Goal: Task Accomplishment & Management: Use online tool/utility

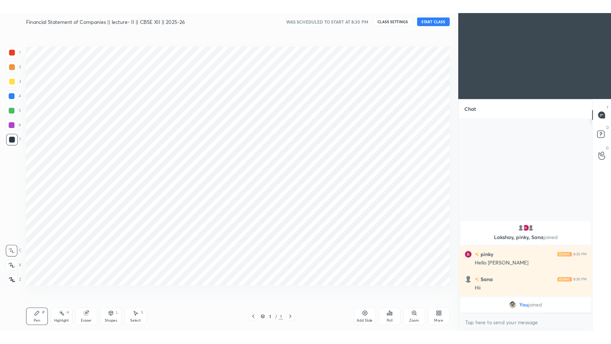
scroll to position [31600, 31461]
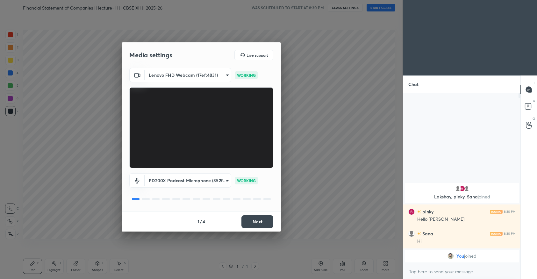
click at [252, 220] on button "Next" at bounding box center [257, 221] width 32 height 13
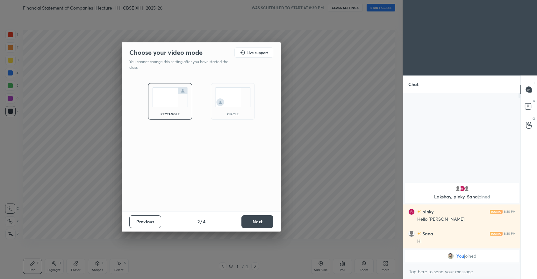
click at [252, 220] on button "Next" at bounding box center [257, 221] width 32 height 13
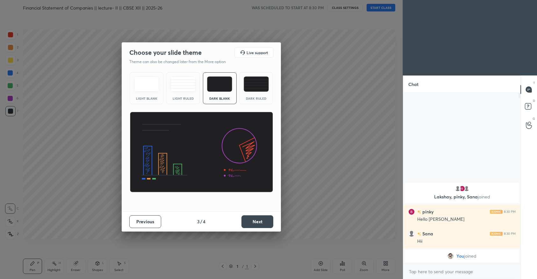
click at [252, 220] on button "Next" at bounding box center [257, 221] width 32 height 13
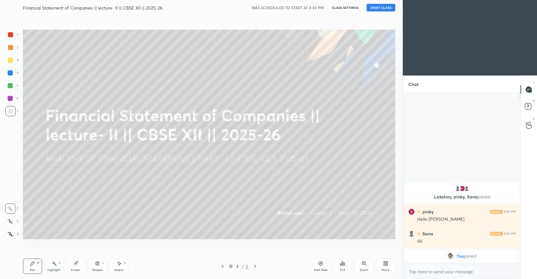
click at [373, 9] on button "START CLASS" at bounding box center [380, 8] width 29 height 8
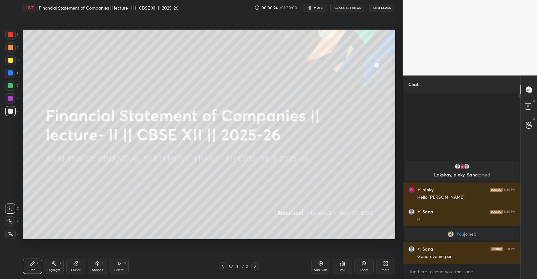
click at [8, 232] on icon at bounding box center [11, 234] width 6 height 4
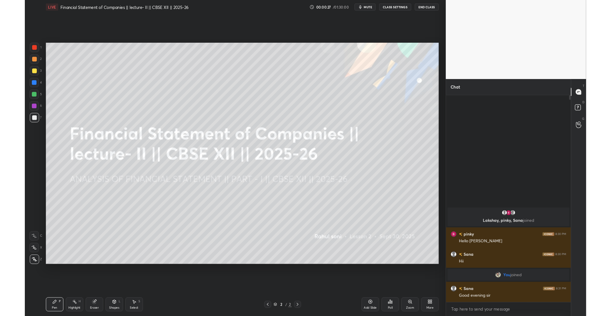
scroll to position [31563, 31405]
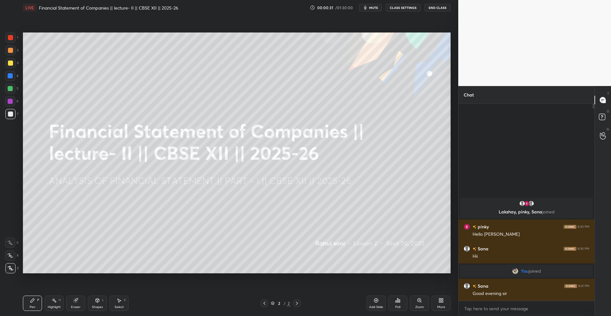
click at [440, 279] on icon at bounding box center [441, 300] width 5 height 5
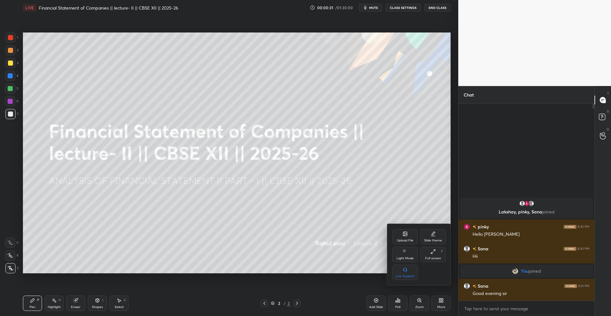
click at [395, 226] on div "Upload File Slide theme Light Mode Full screen F Live Support" at bounding box center [419, 254] width 64 height 61
click at [401, 235] on div "Upload File" at bounding box center [405, 236] width 25 height 15
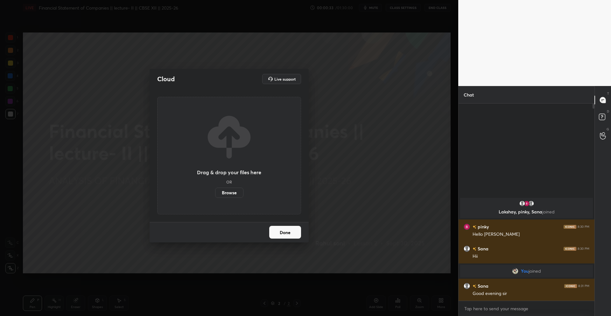
click at [217, 191] on label "Browse" at bounding box center [229, 193] width 28 height 10
click at [215, 191] on input "Browse" at bounding box center [215, 193] width 0 height 10
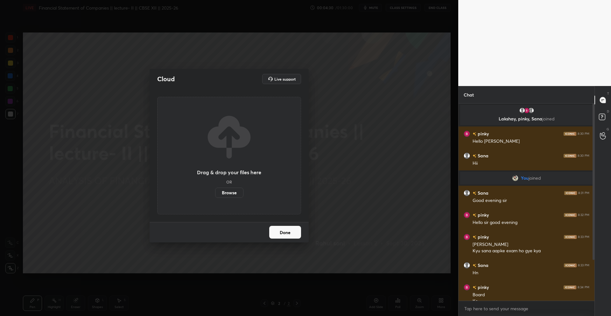
click at [230, 194] on label "Browse" at bounding box center [229, 193] width 28 height 10
click at [215, 194] on input "Browse" at bounding box center [215, 193] width 0 height 10
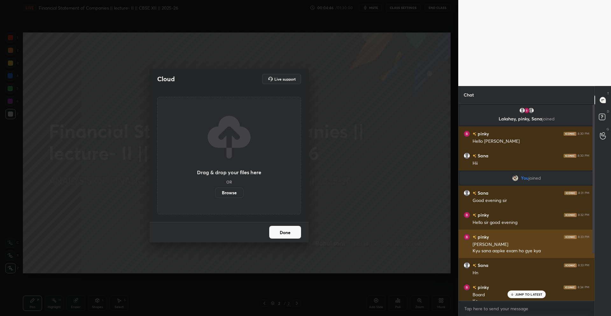
scroll to position [64, 0]
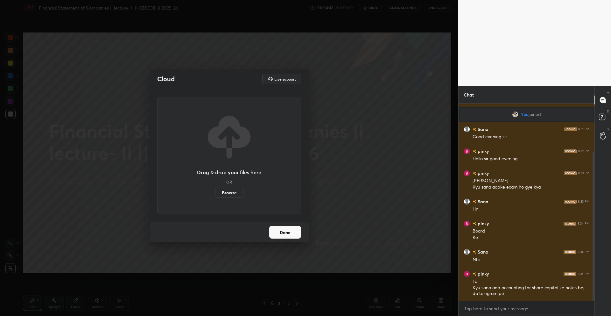
click at [235, 194] on label "Browse" at bounding box center [229, 193] width 28 height 10
click at [215, 194] on input "Browse" at bounding box center [215, 193] width 0 height 10
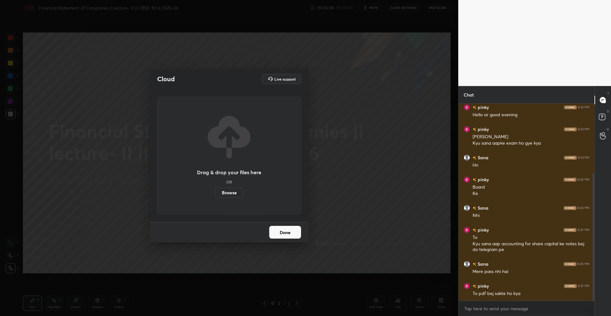
scroll to position [114, 0]
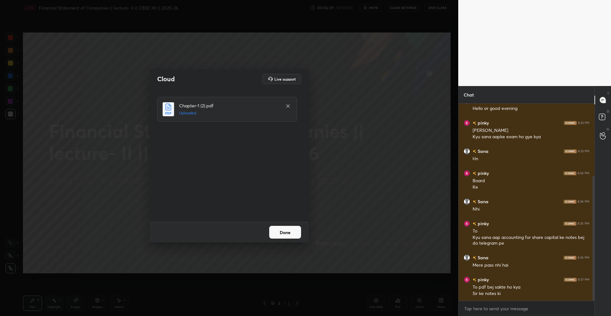
click at [292, 232] on button "Done" at bounding box center [285, 232] width 32 height 13
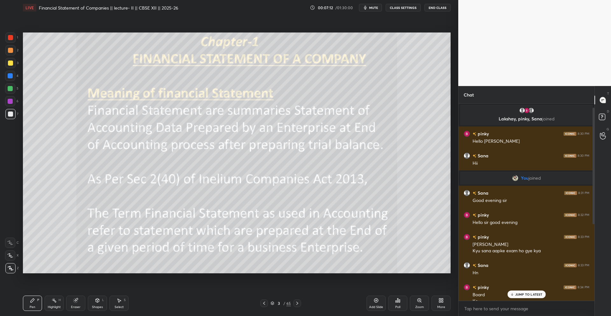
scroll to position [136, 0]
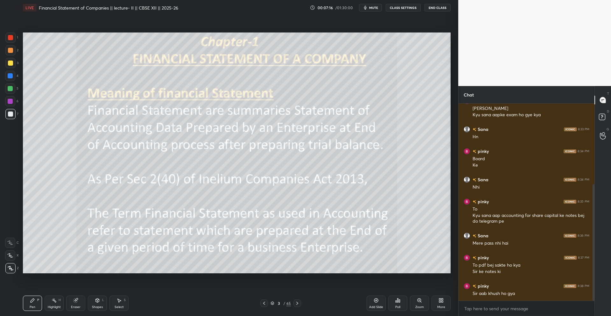
click at [271, 279] on icon at bounding box center [273, 303] width 4 height 4
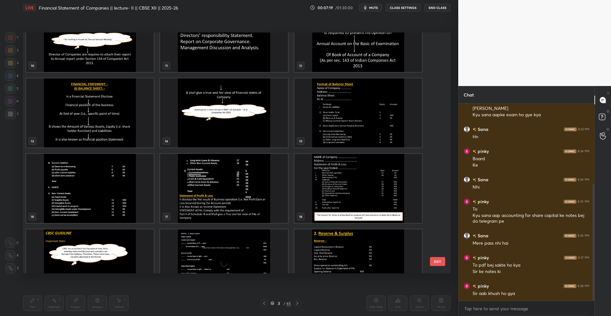
scroll to position [264, 0]
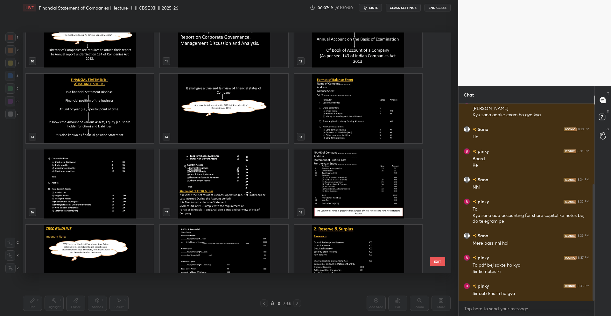
click at [316, 143] on img "grid" at bounding box center [359, 108] width 128 height 69
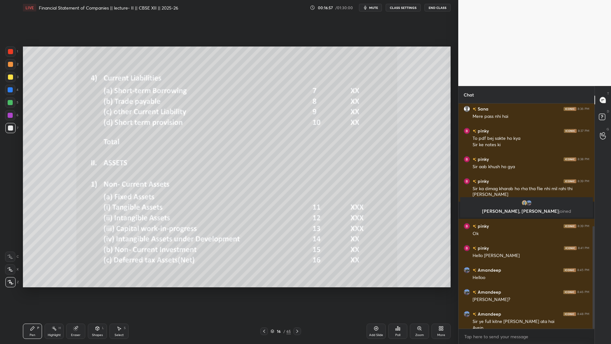
scroll to position [269, 0]
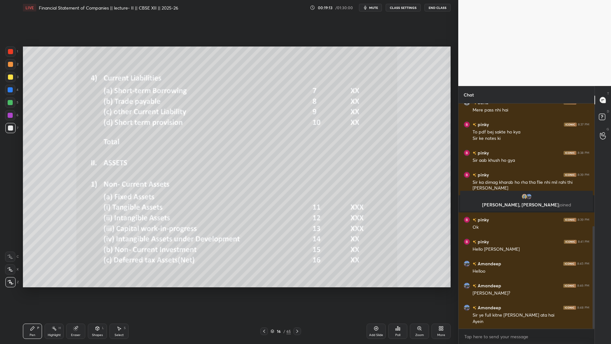
click at [374, 279] on div "Add Slide" at bounding box center [376, 334] width 14 height 3
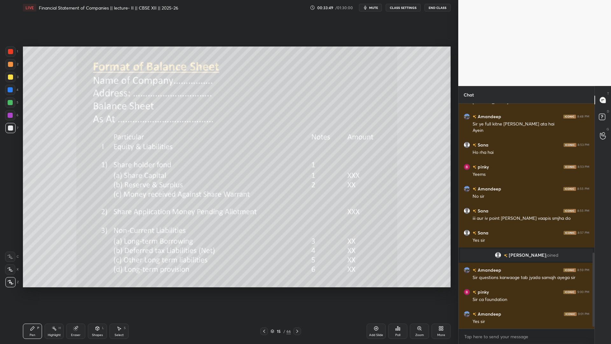
scroll to position [463, 0]
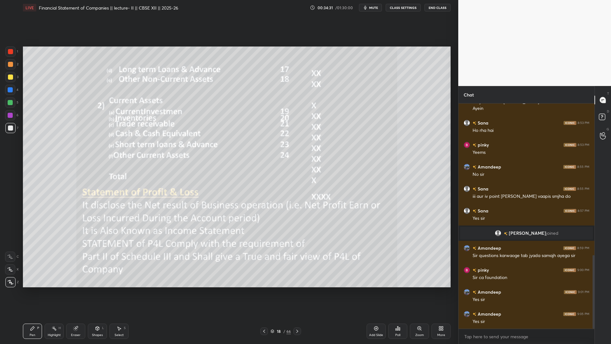
click at [265, 279] on icon at bounding box center [264, 331] width 5 height 5
click at [266, 279] on div at bounding box center [264, 331] width 8 height 8
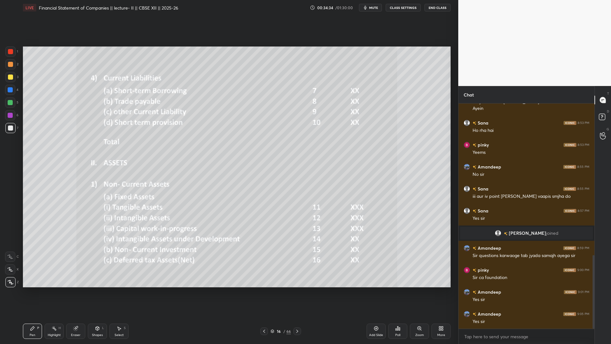
click at [298, 279] on icon at bounding box center [297, 331] width 5 height 5
click at [299, 279] on icon at bounding box center [297, 331] width 5 height 5
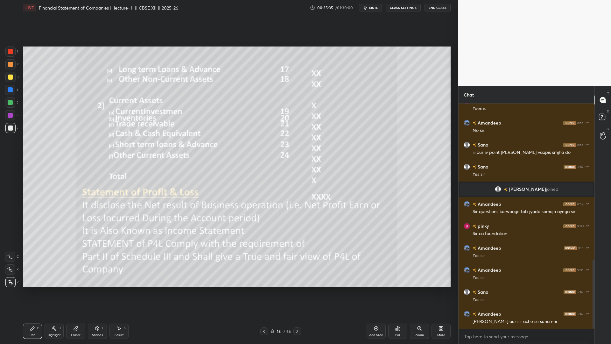
scroll to position [529, 0]
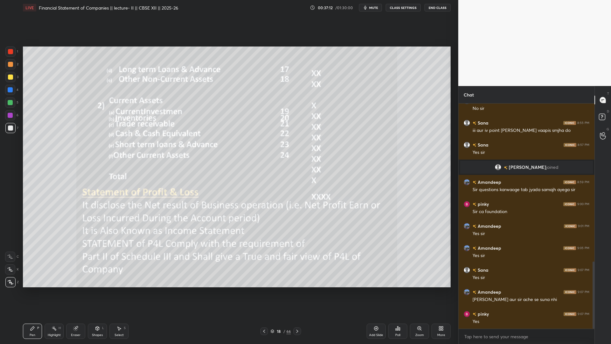
click at [394, 279] on div "Poll" at bounding box center [397, 330] width 19 height 15
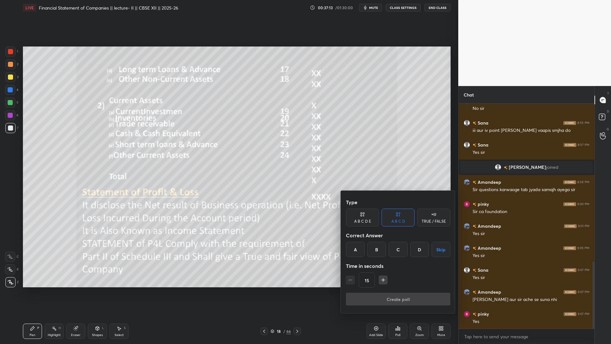
click at [359, 252] on div "A" at bounding box center [355, 249] width 19 height 15
click at [375, 279] on div "Type A B C D E A B C D TRUE / FALSE Correct Answer A B C D Skip Time in seconds…" at bounding box center [398, 244] width 104 height 97
click at [374, 279] on button "Create poll" at bounding box center [398, 299] width 104 height 13
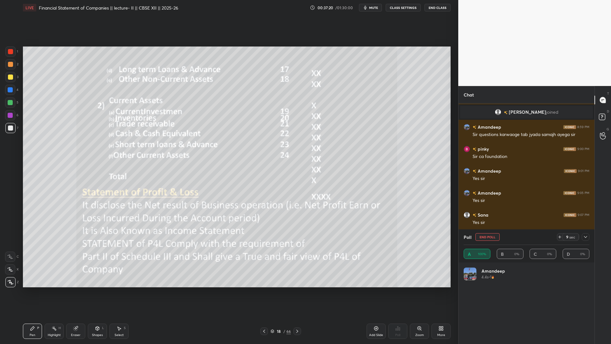
scroll to position [75, 124]
click at [536, 239] on div at bounding box center [586, 237] width 8 height 8
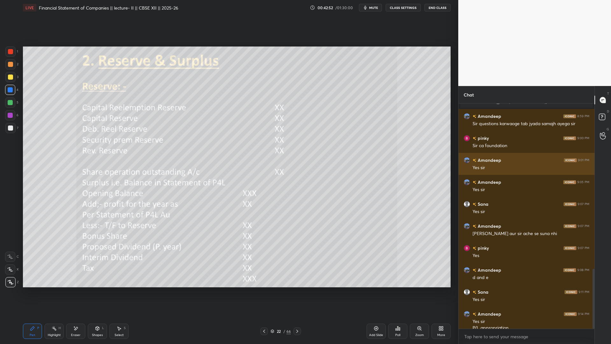
scroll to position [620, 0]
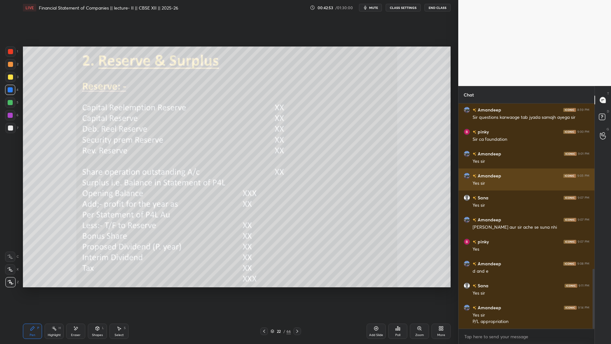
click at [467, 174] on img "grid" at bounding box center [467, 176] width 6 height 6
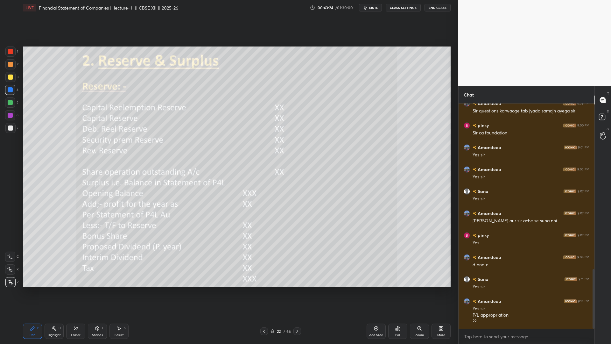
click at [265, 279] on icon at bounding box center [264, 331] width 5 height 5
click at [267, 279] on div at bounding box center [264, 331] width 8 height 8
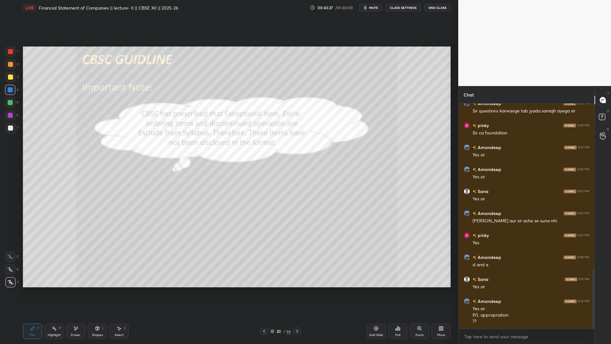
click at [267, 279] on div at bounding box center [264, 331] width 8 height 8
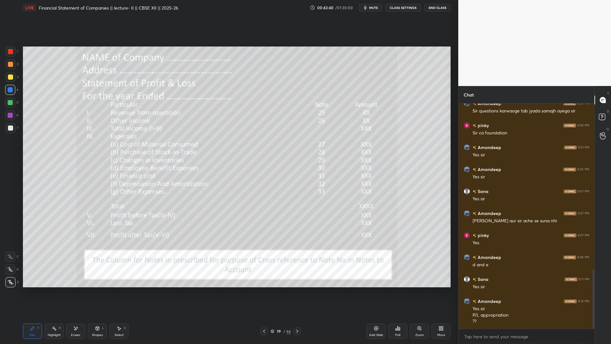
click at [297, 279] on icon at bounding box center [297, 331] width 5 height 5
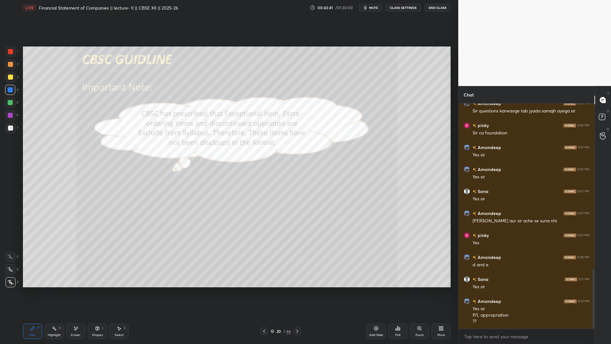
click at [297, 279] on icon at bounding box center [297, 331] width 5 height 5
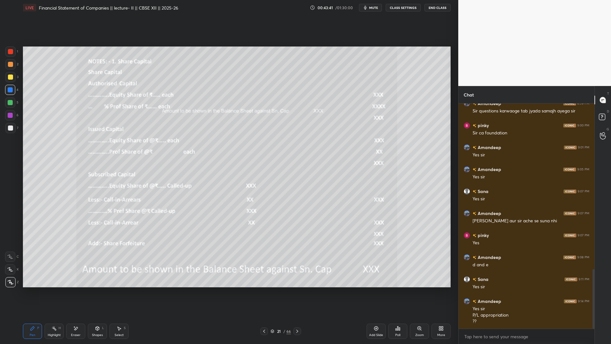
click at [298, 279] on icon at bounding box center [297, 331] width 5 height 5
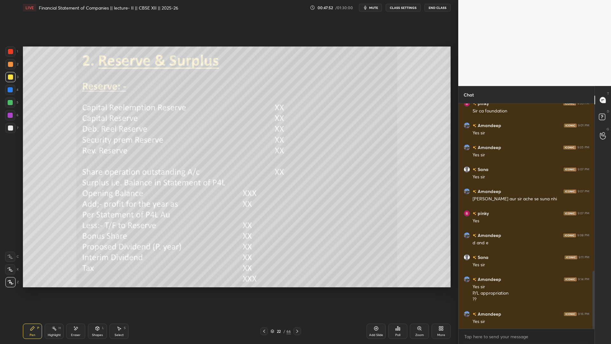
scroll to position [671, 0]
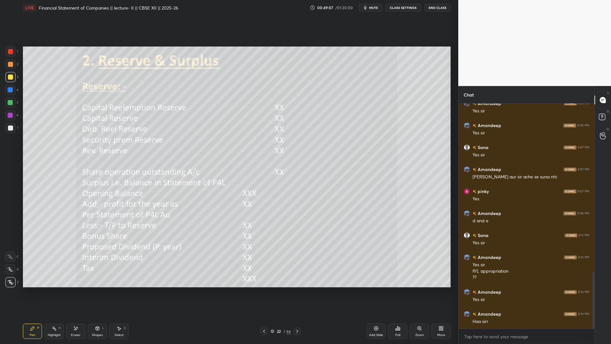
click at [371, 5] on span "mute" at bounding box center [373, 7] width 9 height 4
click at [371, 9] on span "unmute" at bounding box center [373, 7] width 14 height 4
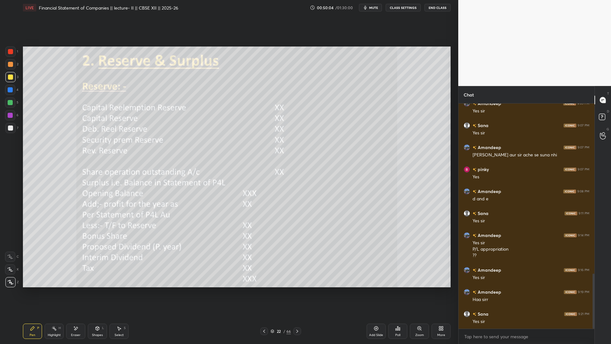
click at [295, 279] on icon at bounding box center [297, 331] width 5 height 5
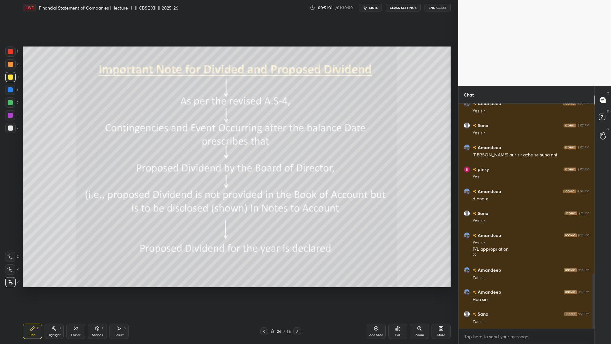
click at [361, 45] on div "Setting up your live class Poll for secs No correct answer Start poll" at bounding box center [236, 166] width 433 height 303
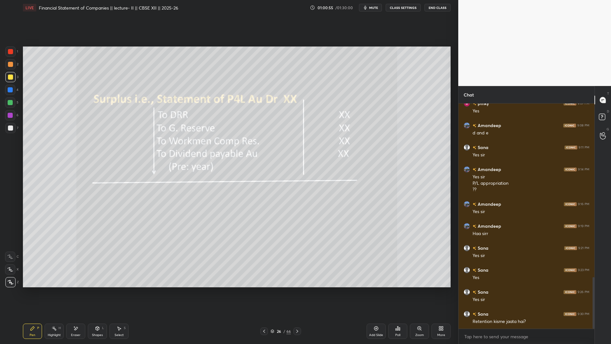
scroll to position [780, 0]
click at [296, 279] on icon at bounding box center [297, 331] width 5 height 5
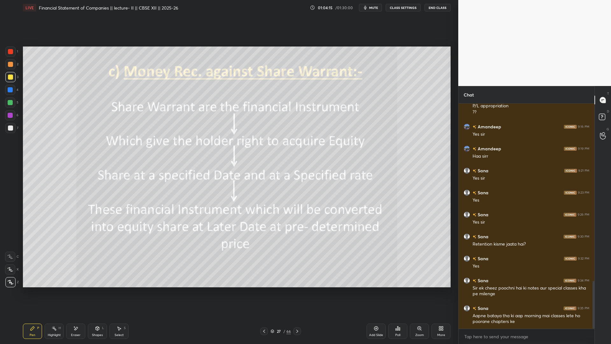
scroll to position [842, 0]
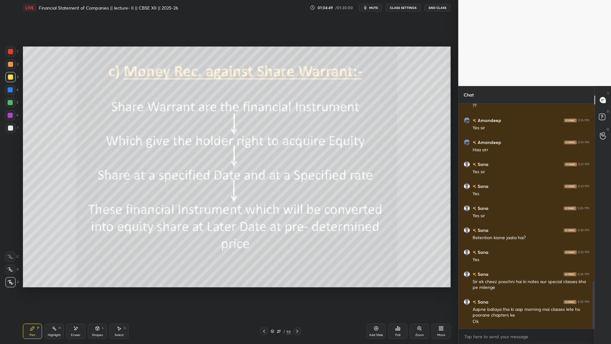
click at [368, 10] on icon "button" at bounding box center [365, 7] width 5 height 5
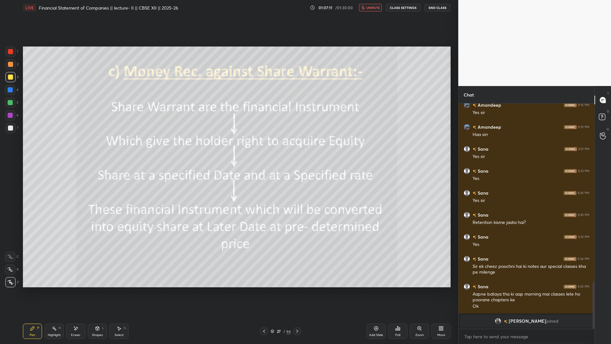
click at [372, 8] on span "unmute" at bounding box center [373, 7] width 14 height 4
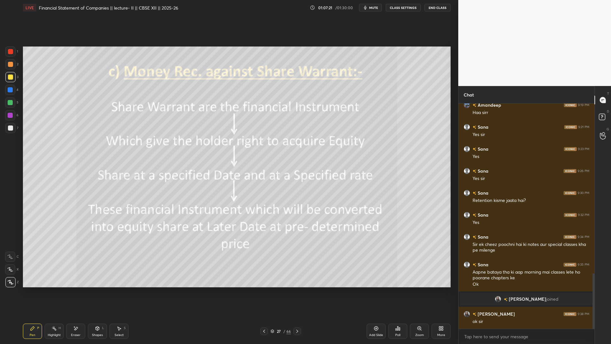
click at [375, 10] on button "mute" at bounding box center [370, 8] width 23 height 8
click at [365, 8] on icon "button" at bounding box center [363, 8] width 4 height 4
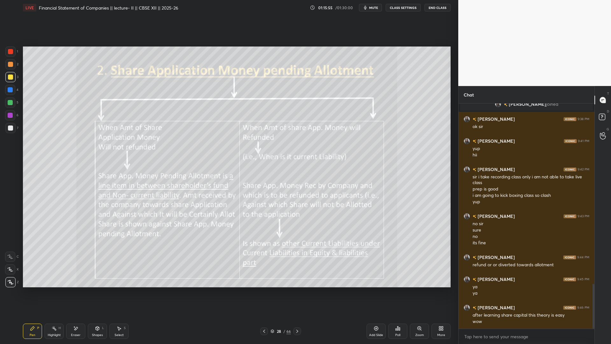
scroll to position [906, 0]
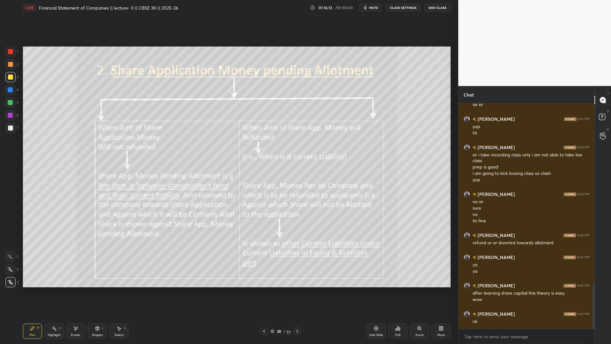
click at [298, 279] on div "Setting up your live class Poll for secs No correct answer Start poll" at bounding box center [236, 166] width 433 height 303
click at [298, 279] on icon at bounding box center [297, 331] width 5 height 5
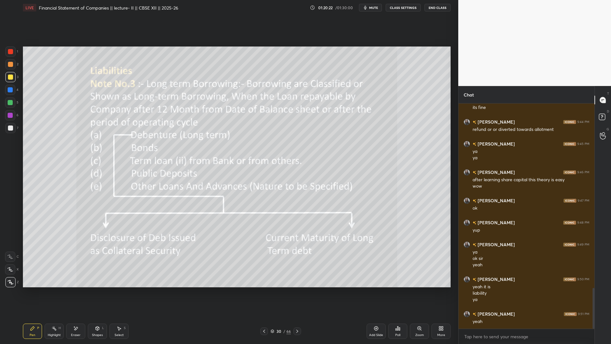
scroll to position [1026, 0]
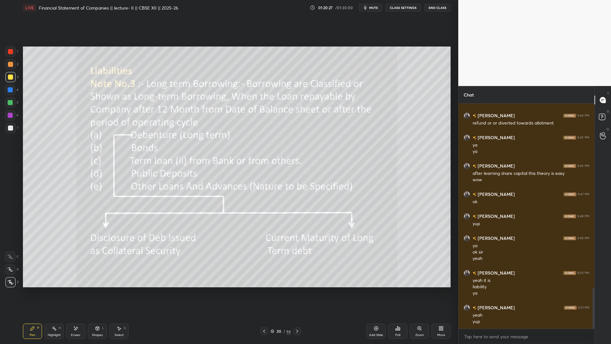
click at [295, 279] on icon at bounding box center [297, 331] width 5 height 5
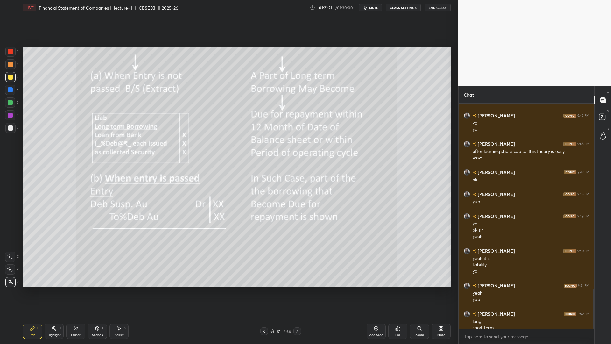
scroll to position [1054, 0]
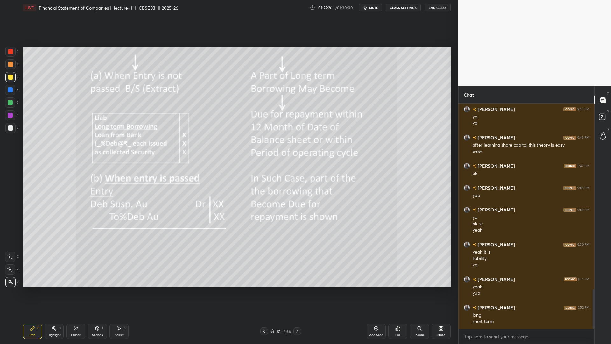
click at [296, 279] on icon at bounding box center [297, 331] width 5 height 5
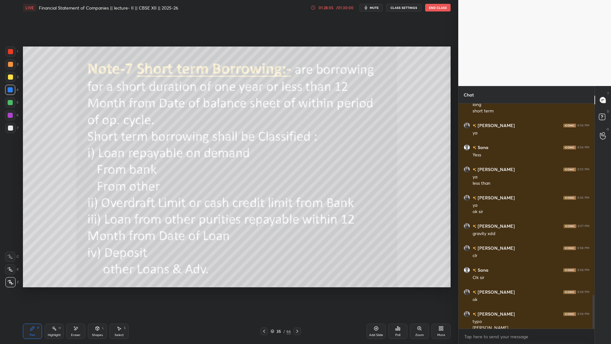
scroll to position [1271, 0]
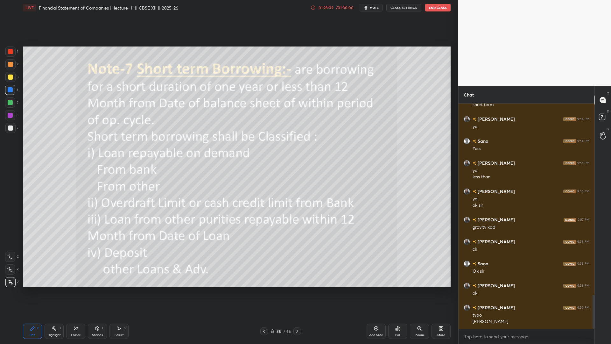
click at [297, 279] on icon at bounding box center [297, 331] width 5 height 5
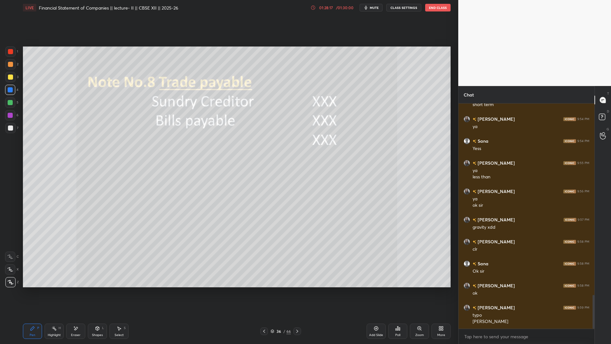
click at [296, 279] on icon at bounding box center [297, 331] width 5 height 5
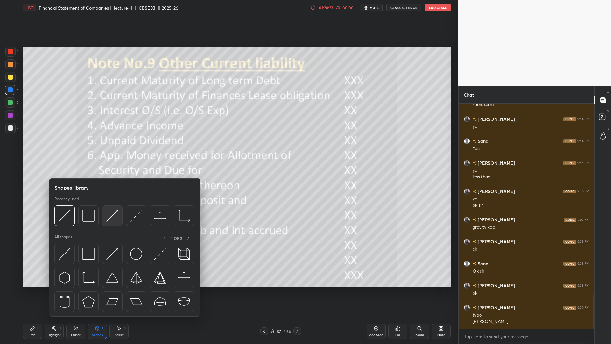
click at [109, 219] on img at bounding box center [112, 215] width 12 height 12
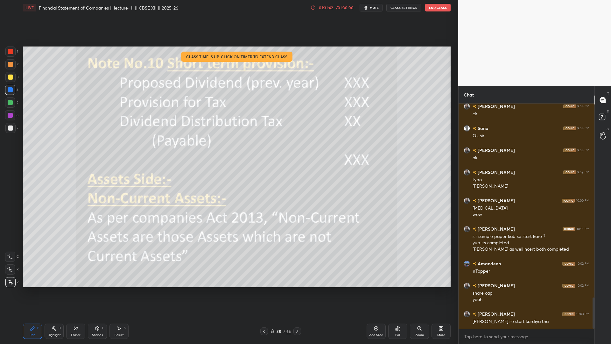
scroll to position [1413, 0]
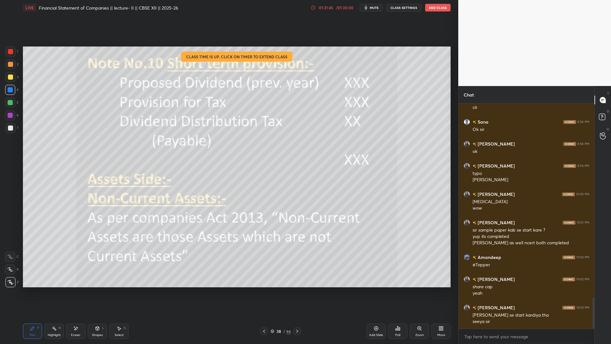
click at [427, 8] on button "End Class" at bounding box center [437, 8] width 25 height 8
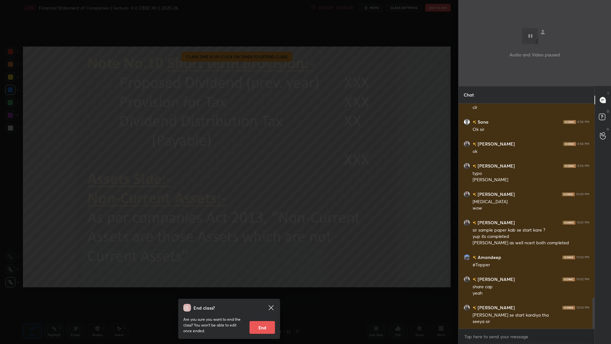
click at [273, 279] on button "End" at bounding box center [262, 327] width 25 height 13
type textarea "x"
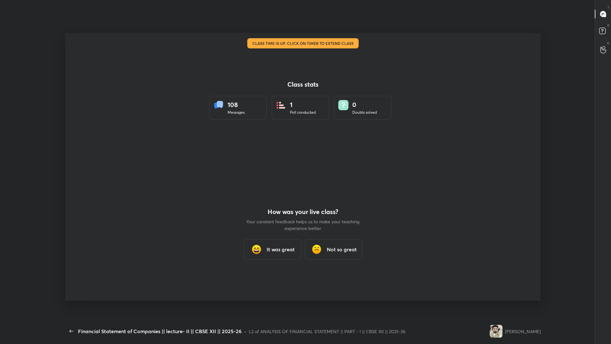
scroll to position [31535, 31267]
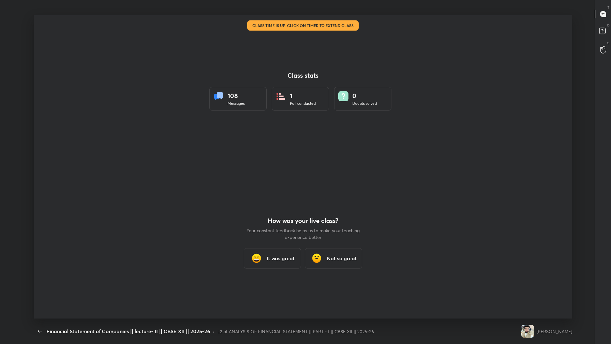
click at [46, 279] on div "Back" at bounding box center [40, 331] width 13 height 13
click at [44, 279] on icon "button" at bounding box center [40, 331] width 8 height 8
